Goal: Task Accomplishment & Management: Use online tool/utility

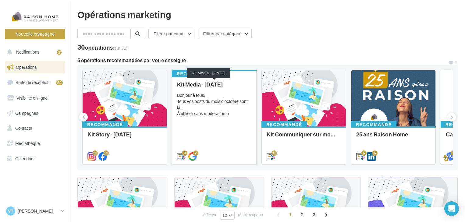
click at [195, 86] on div "Kit Media - Octobre 2025" at bounding box center [214, 84] width 74 height 6
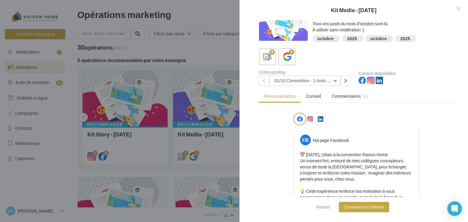
scroll to position [10, 0]
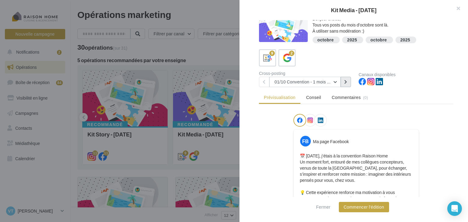
click at [346, 85] on button at bounding box center [345, 82] width 10 height 10
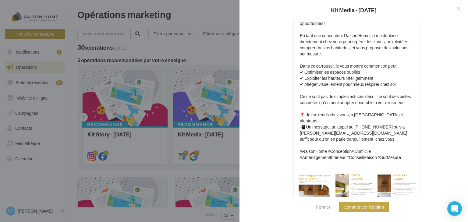
scroll to position [26, 0]
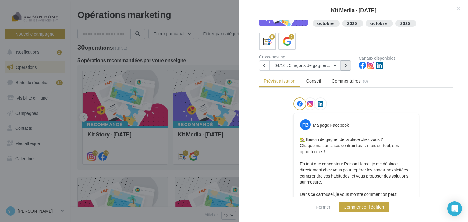
click at [347, 65] on button at bounding box center [345, 65] width 10 height 10
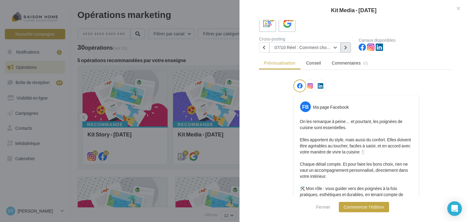
scroll to position [21, 0]
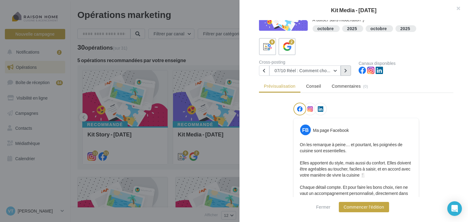
click at [347, 70] on icon at bounding box center [345, 70] width 3 height 4
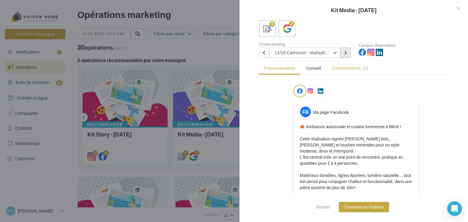
scroll to position [38, 0]
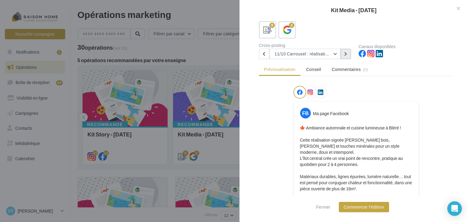
click at [349, 53] on button at bounding box center [345, 54] width 10 height 10
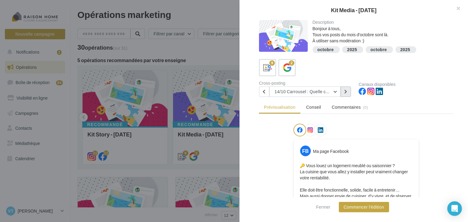
scroll to position [1, 0]
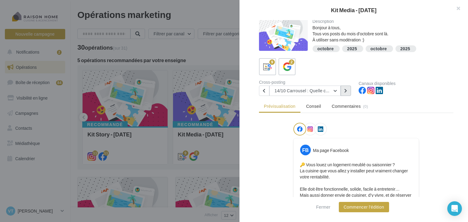
click at [346, 88] on button at bounding box center [345, 91] width 10 height 10
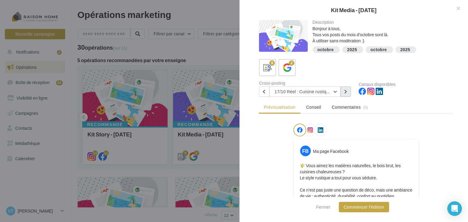
click at [347, 90] on icon at bounding box center [345, 92] width 3 height 4
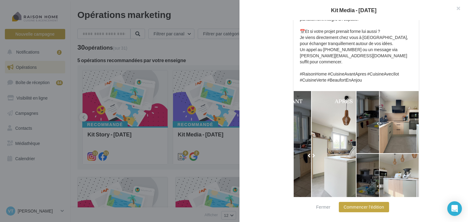
scroll to position [204, 0]
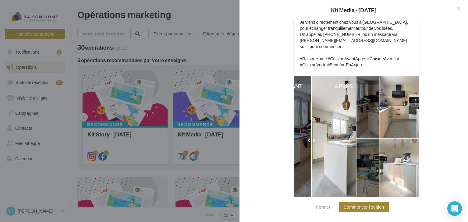
click at [365, 207] on button "Commencer l'édition" at bounding box center [364, 207] width 50 height 10
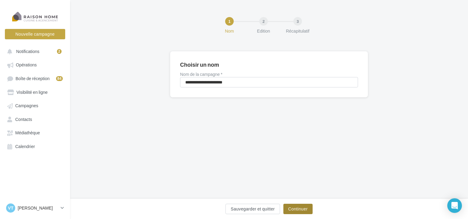
click at [299, 209] on button "Continuer" at bounding box center [297, 209] width 29 height 10
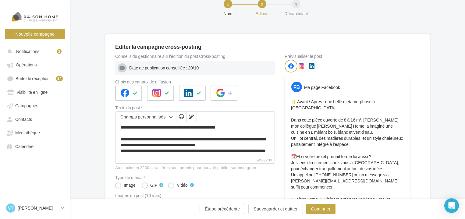
scroll to position [18, 0]
drag, startPoint x: 123, startPoint y: 128, endPoint x: 164, endPoint y: 159, distance: 51.6
click at [164, 159] on div "Champs personnalisés Adresse de l'entreprise Signature de l'entreprise Nom de l…" at bounding box center [195, 137] width 160 height 52
click at [149, 142] on textarea "**********" at bounding box center [195, 138] width 160 height 35
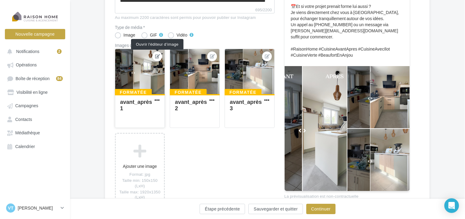
scroll to position [167, 0]
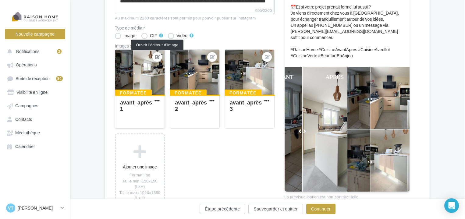
click at [156, 57] on icon at bounding box center [157, 57] width 5 height 4
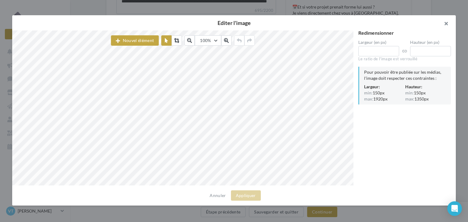
click at [444, 19] on button "button" at bounding box center [443, 24] width 24 height 18
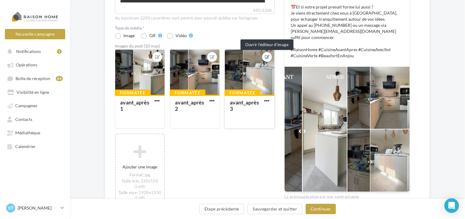
click at [268, 58] on icon at bounding box center [267, 57] width 5 height 4
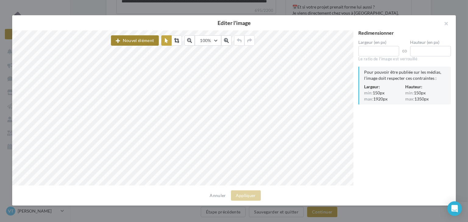
click at [139, 40] on button "Nouvel élément" at bounding box center [135, 40] width 48 height 10
click at [446, 24] on button "button" at bounding box center [443, 24] width 24 height 18
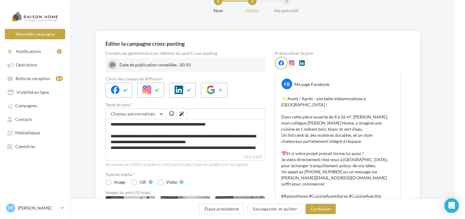
scroll to position [218, 10]
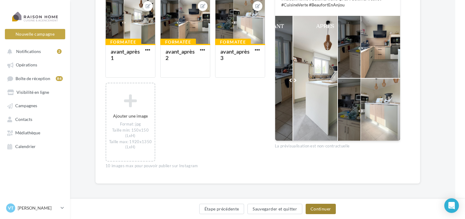
click at [328, 208] on button "Continuer" at bounding box center [320, 209] width 30 height 10
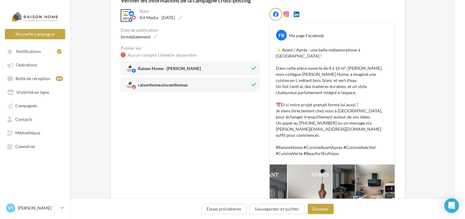
scroll to position [65, 10]
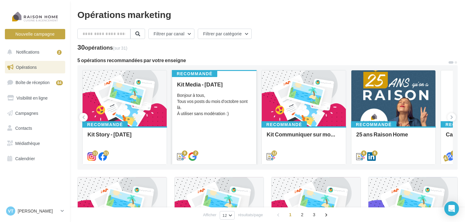
click at [210, 96] on div "Bonjour à tous, Tous vos posts du mois d'octobre sont là. À utiliser sans modér…" at bounding box center [214, 104] width 74 height 24
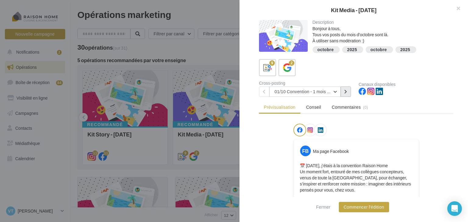
click at [349, 92] on button at bounding box center [345, 91] width 10 height 10
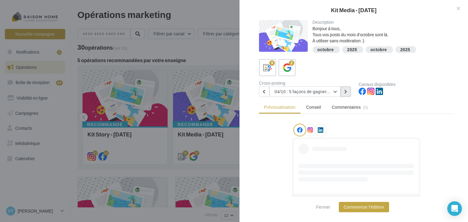
click at [349, 92] on button at bounding box center [345, 91] width 10 height 10
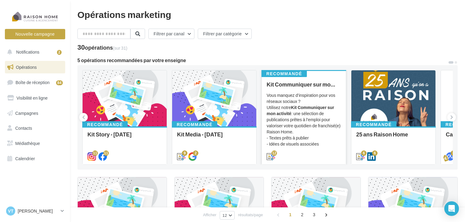
click at [297, 113] on div "Vous manquez d’inspiration pour vos réseaux sociaux ? Utilisez notre Kit Commun…" at bounding box center [303, 122] width 74 height 61
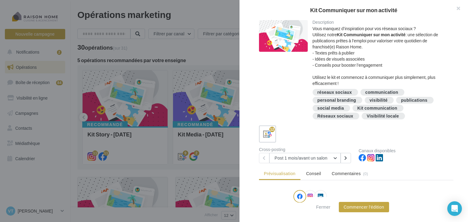
scroll to position [93, 0]
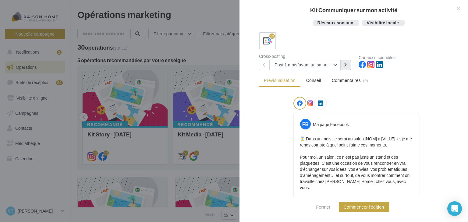
click at [349, 67] on button at bounding box center [345, 65] width 10 height 10
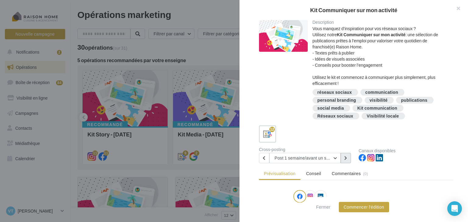
scroll to position [118, 0]
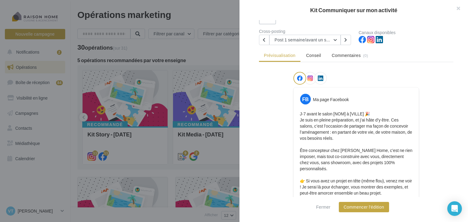
click at [177, 114] on div at bounding box center [234, 111] width 468 height 222
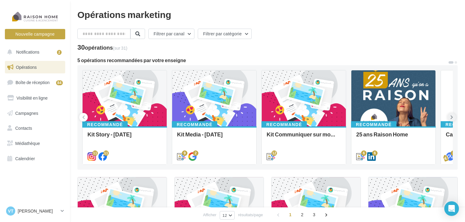
click at [451, 118] on icon at bounding box center [451, 117] width 3 height 6
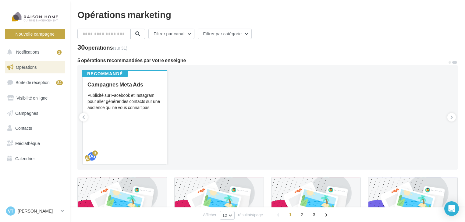
click at [129, 95] on div "Publicité sur Facebook et Instagram pour aller générer des contacts sur une aud…" at bounding box center [124, 101] width 74 height 18
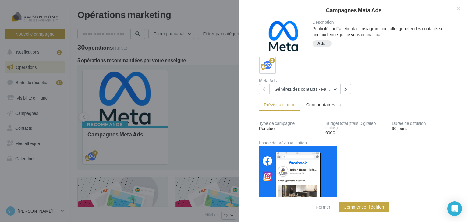
scroll to position [12, 0]
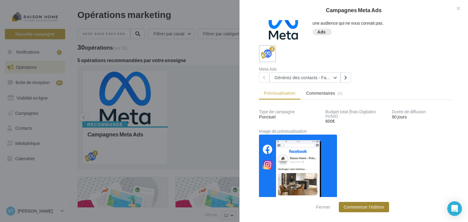
click at [373, 206] on button "Commencer l'édition" at bounding box center [364, 207] width 50 height 10
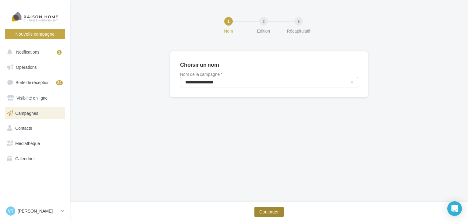
click at [276, 213] on button "Continuer" at bounding box center [268, 212] width 29 height 10
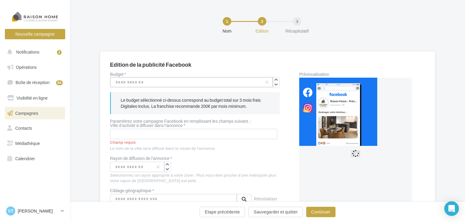
drag, startPoint x: 146, startPoint y: 83, endPoint x: 105, endPoint y: 84, distance: 40.5
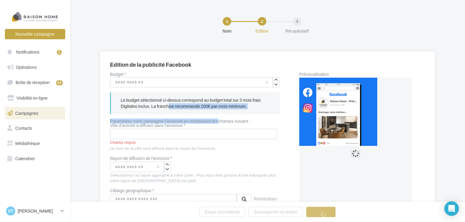
drag, startPoint x: 151, startPoint y: 107, endPoint x: 219, endPoint y: 117, distance: 68.7
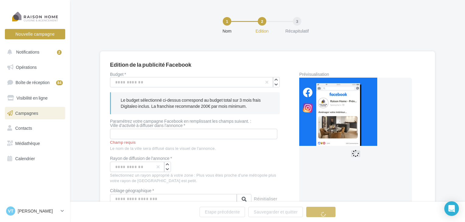
click at [172, 101] on p "Le budget sélectionné ci-dessus correspond au budget total sur 3 mois frais Dig…" at bounding box center [195, 103] width 149 height 12
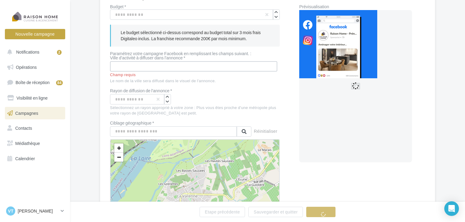
click at [131, 69] on input "text" at bounding box center [193, 66] width 167 height 10
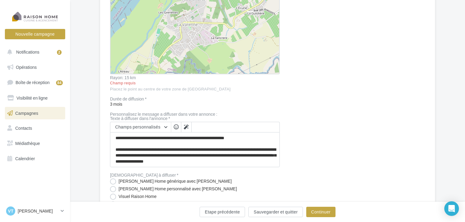
scroll to position [251, 0]
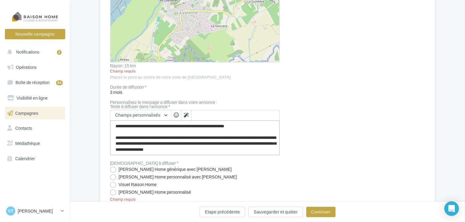
drag, startPoint x: 118, startPoint y: 127, endPoint x: 225, endPoint y: 152, distance: 110.5
click at [225, 152] on textarea "**********" at bounding box center [195, 137] width 170 height 35
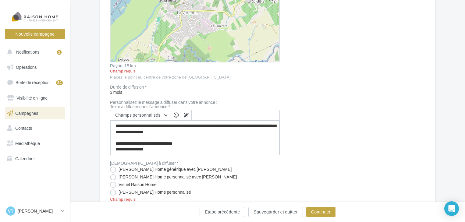
scroll to position [274, 0]
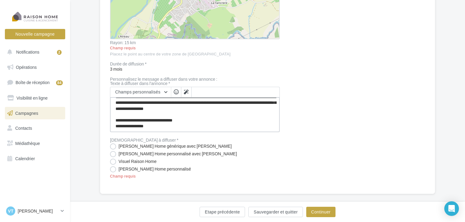
drag, startPoint x: 116, startPoint y: 126, endPoint x: 156, endPoint y: 128, distance: 40.0
click at [156, 128] on textarea "**********" at bounding box center [195, 114] width 170 height 35
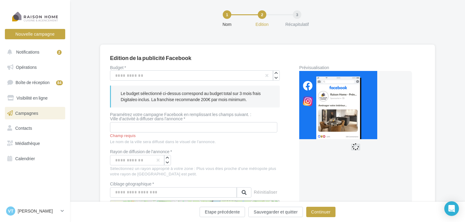
scroll to position [0, 0]
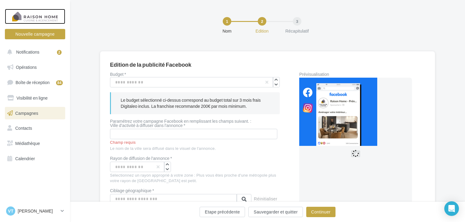
click at [31, 18] on div at bounding box center [35, 16] width 49 height 15
